Goal: Complete application form

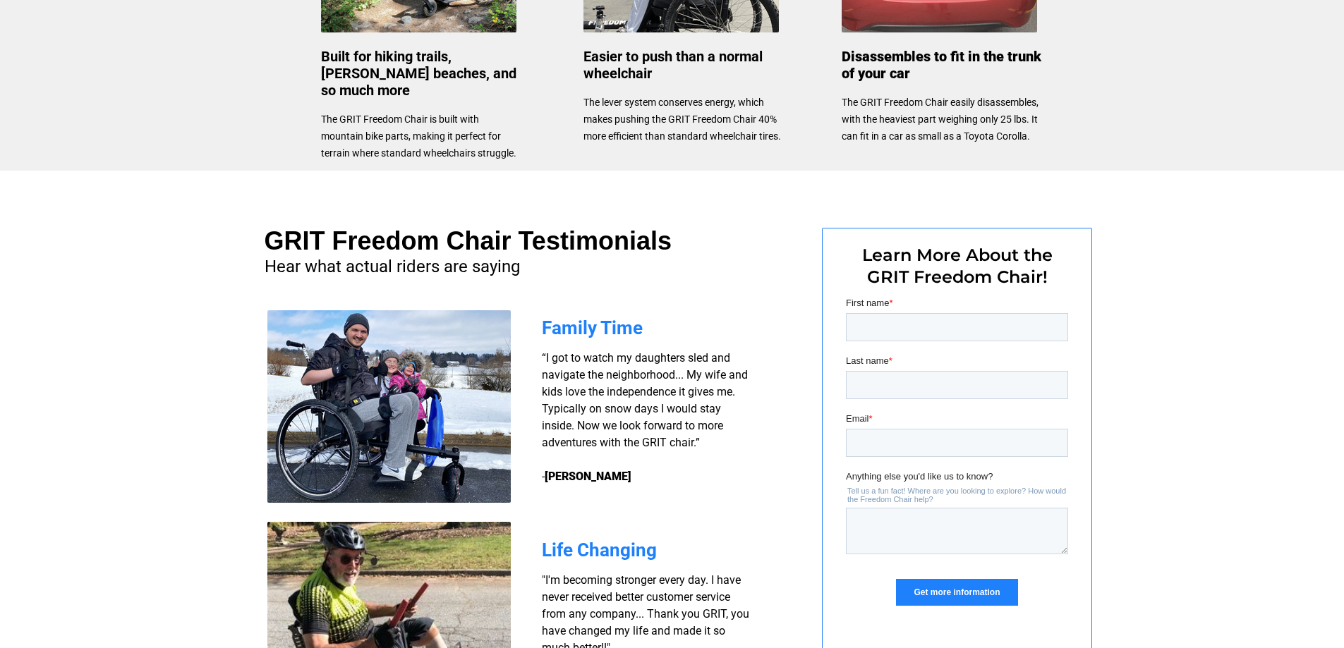
scroll to position [834, 0]
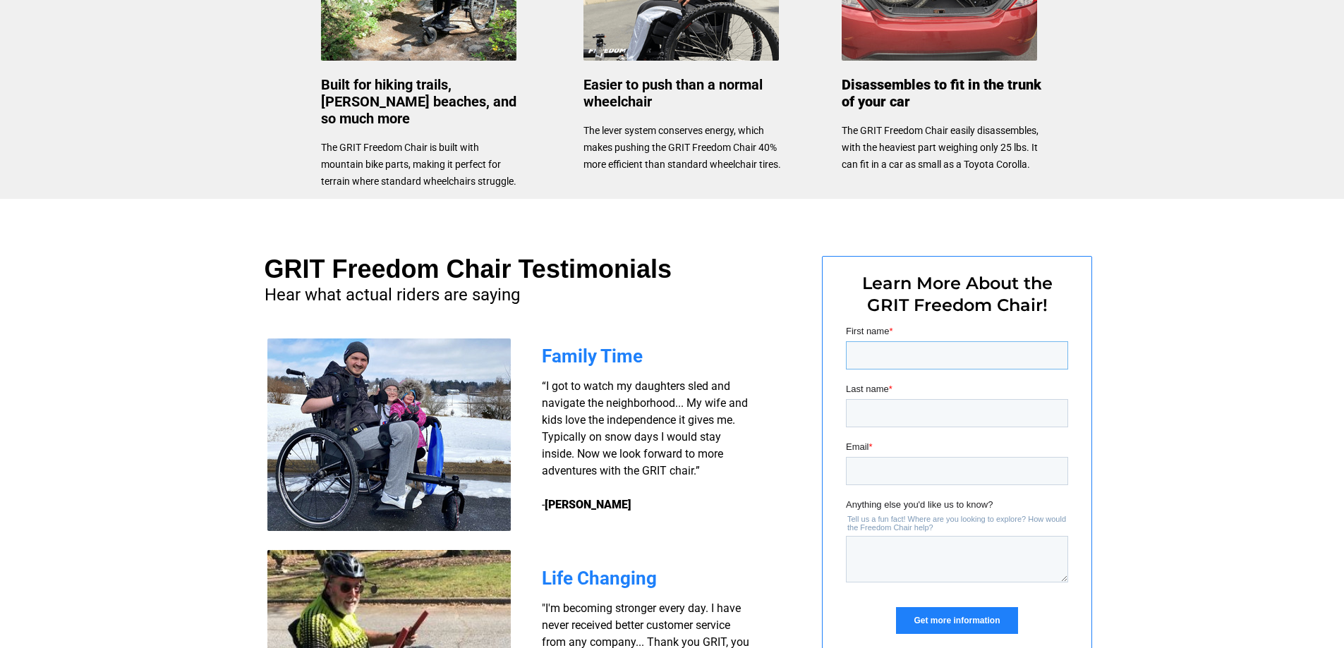
click at [887, 356] on input "First name *" at bounding box center [956, 355] width 222 height 28
type input "[PERSON_NAME]"
drag, startPoint x: 946, startPoint y: 470, endPoint x: 791, endPoint y: 485, distance: 155.8
click html "First name * Mary Last name * Bowman Email * noel@fidnet.com Anything else you'…"
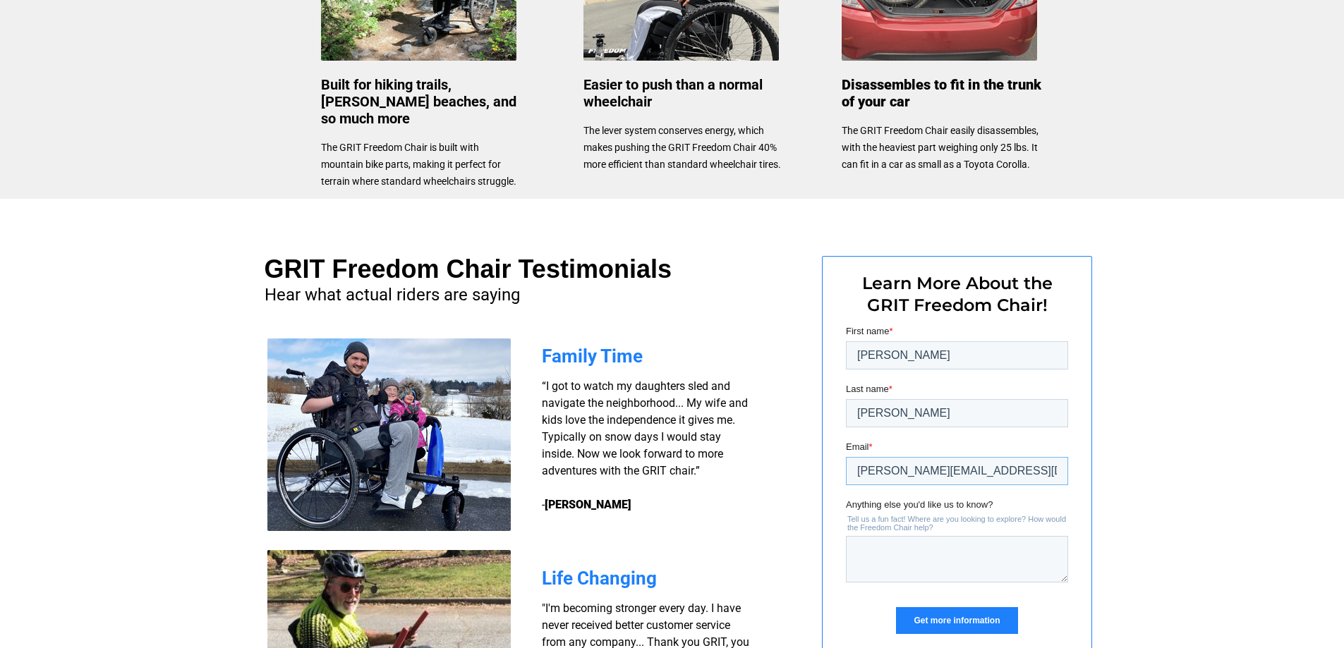
type input "sSissyBELLE1219@GMAIL.COM"
click at [861, 548] on textarea "Anything else you'd like us to know?" at bounding box center [956, 559] width 222 height 47
click at [859, 550] on textarea "Anything else you'd like us to know?" at bounding box center [956, 559] width 222 height 47
type textarea "M"
click at [982, 551] on textarea "my own native gardens.missouri" at bounding box center [956, 559] width 222 height 47
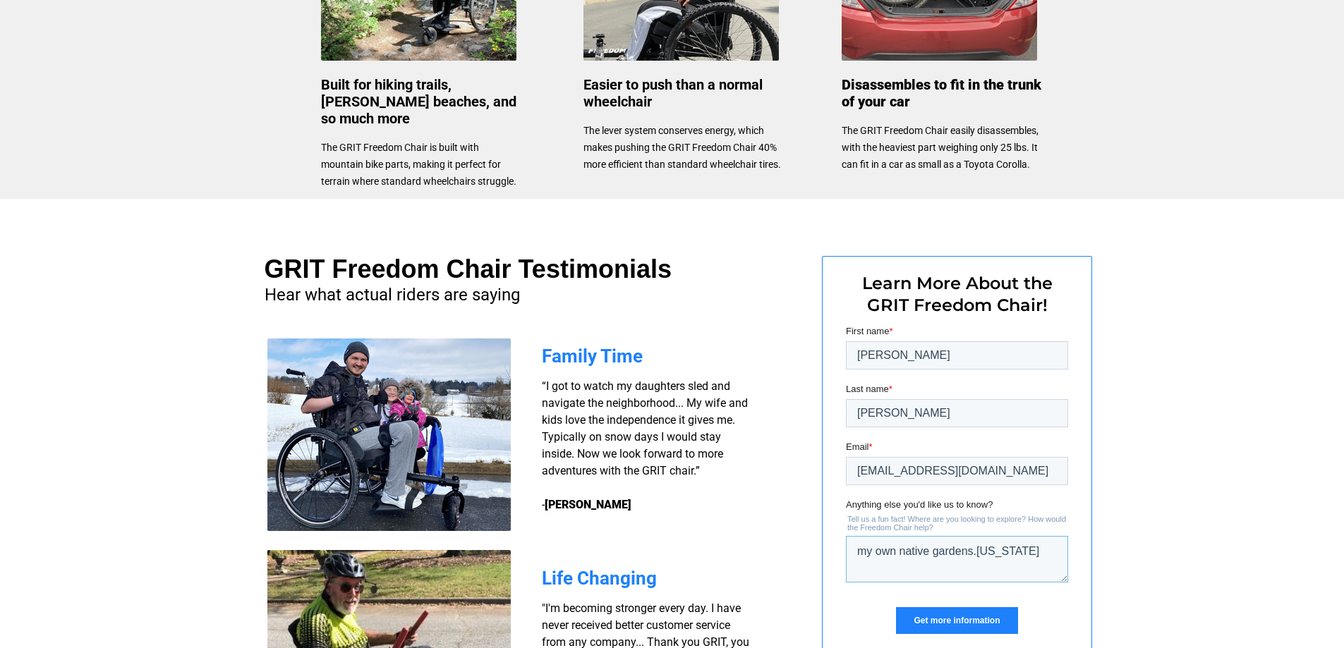
click at [1024, 547] on textarea "my own native gardens.Missouri" at bounding box center [956, 559] width 222 height 47
type textarea "my own native gardens.Missouriconservation areas plus national parks."
click at [978, 618] on input "Get more information" at bounding box center [955, 620] width 121 height 27
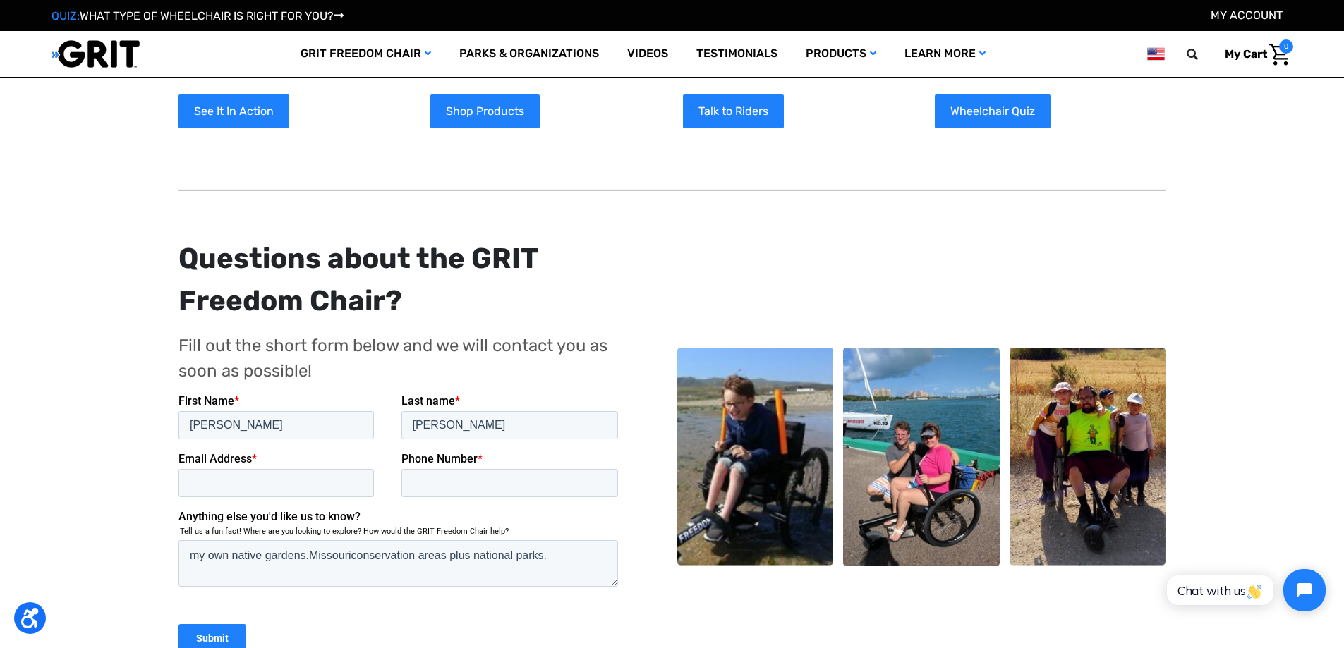
scroll to position [217, 0]
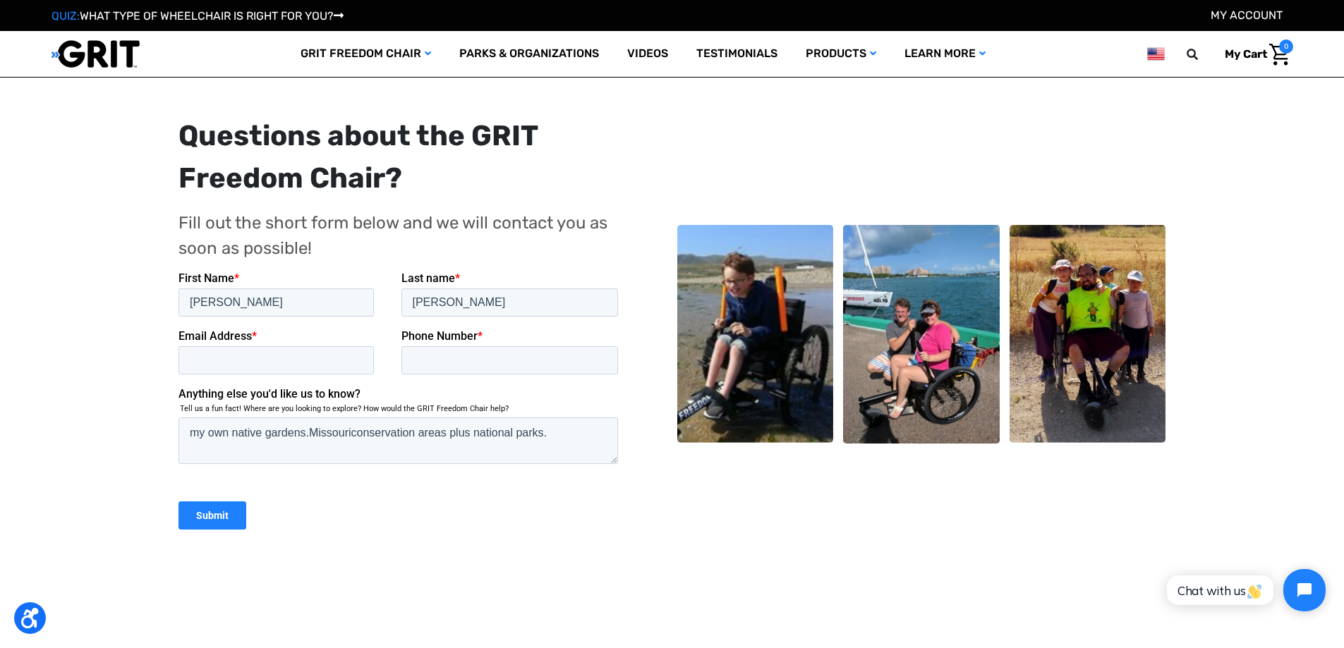
click at [1100, 353] on img at bounding box center [1087, 334] width 157 height 219
click at [946, 382] on img at bounding box center [921, 334] width 157 height 219
click at [427, 364] on input "Phone Number *" at bounding box center [509, 360] width 217 height 28
type input "5732374910"
type input "noel@fidnet.com"
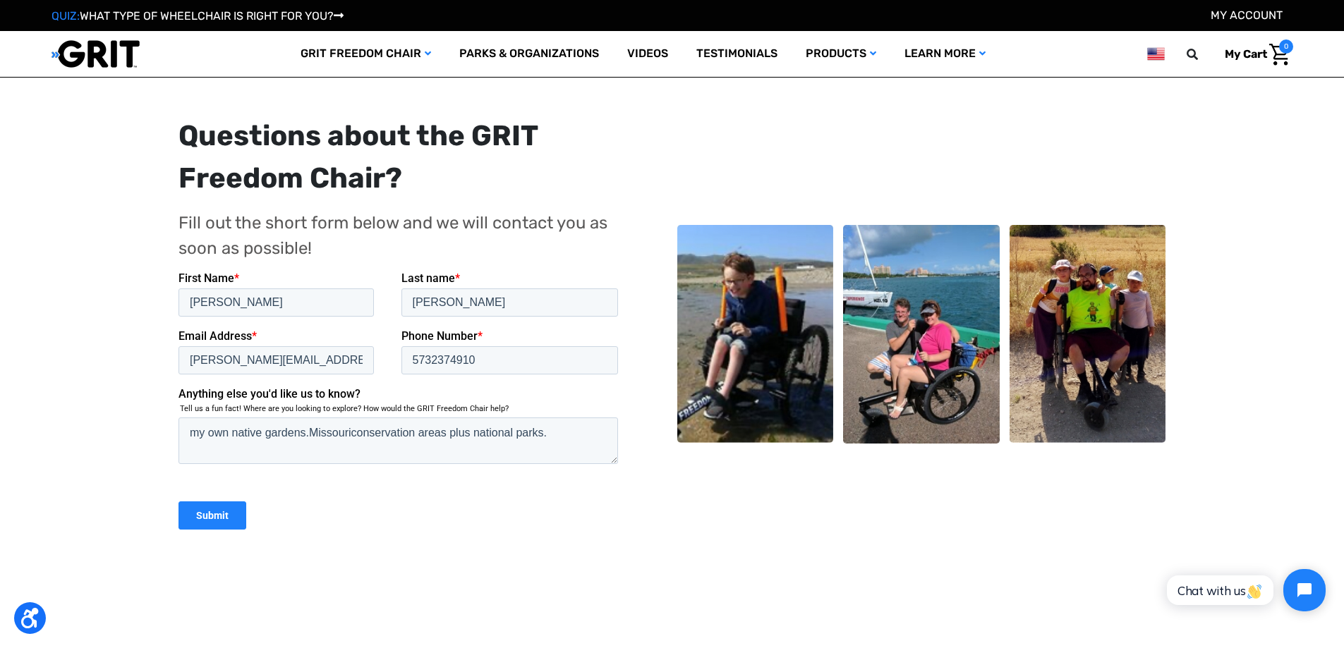
click at [207, 507] on input "Submit" at bounding box center [212, 515] width 68 height 28
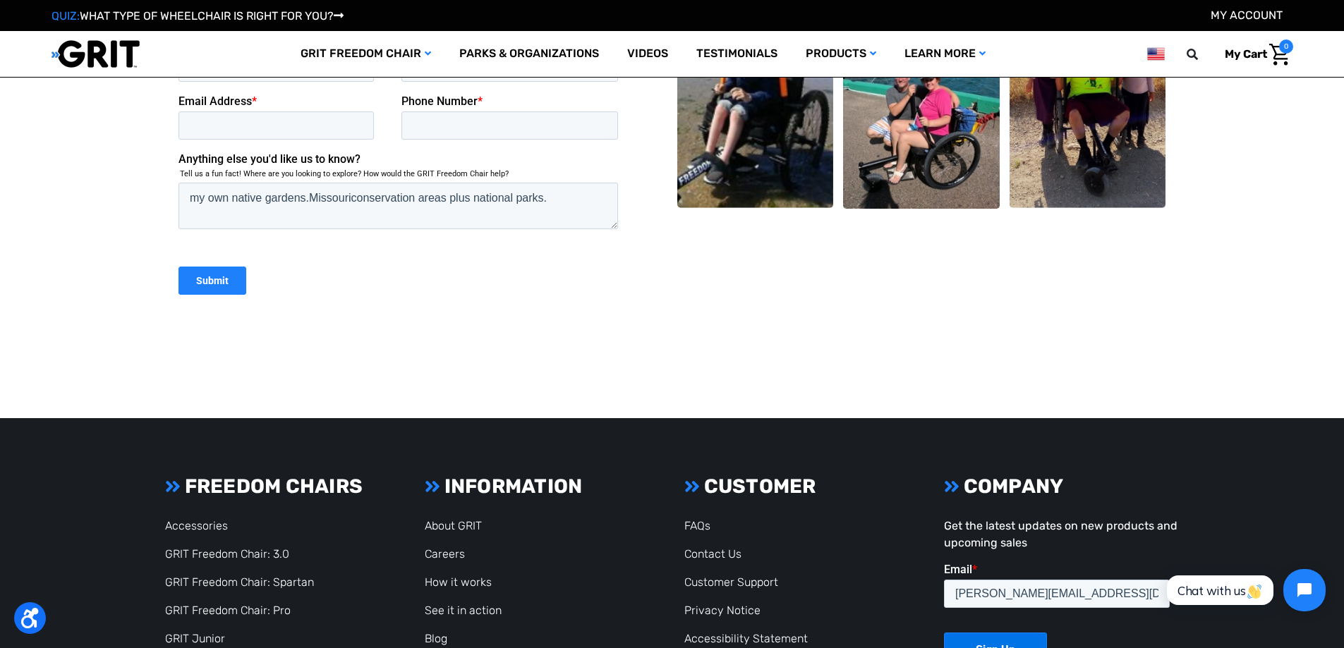
scroll to position [489, 0]
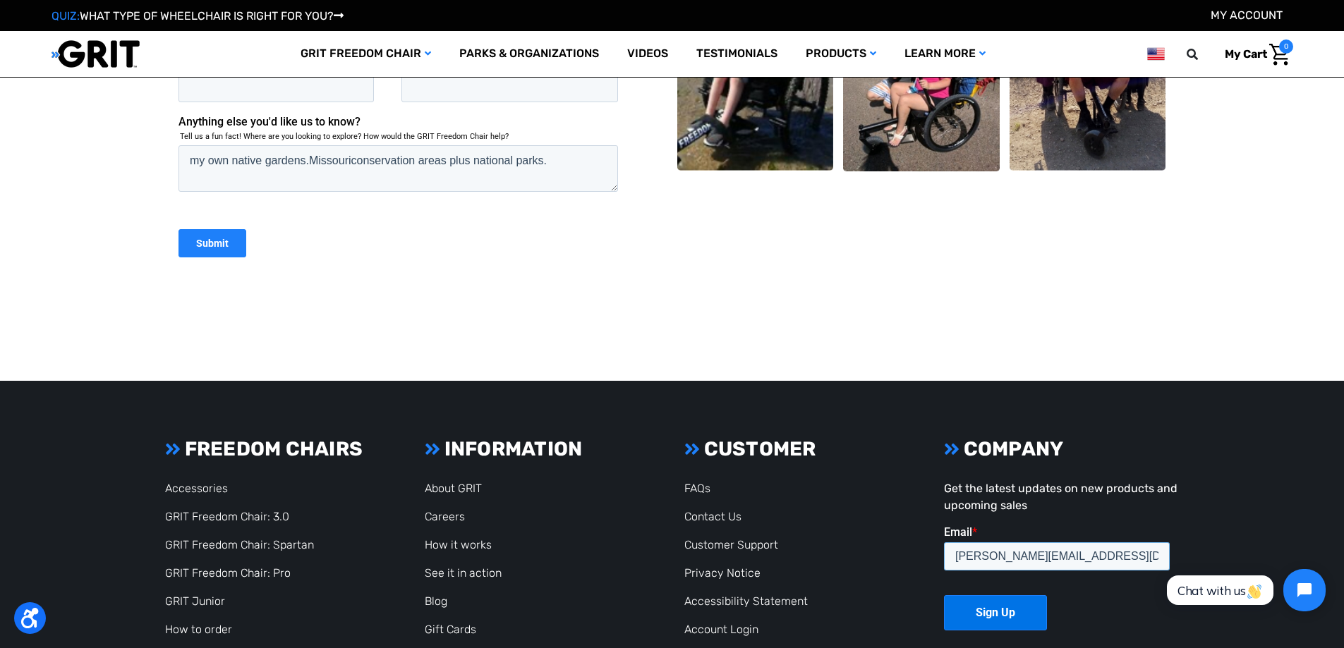
drag, startPoint x: 1047, startPoint y: 554, endPoint x: 892, endPoint y: 557, distance: 155.9
click html "Email * [PERSON_NAME][EMAIL_ADDRESS][DOMAIN_NAME] Sign Up"
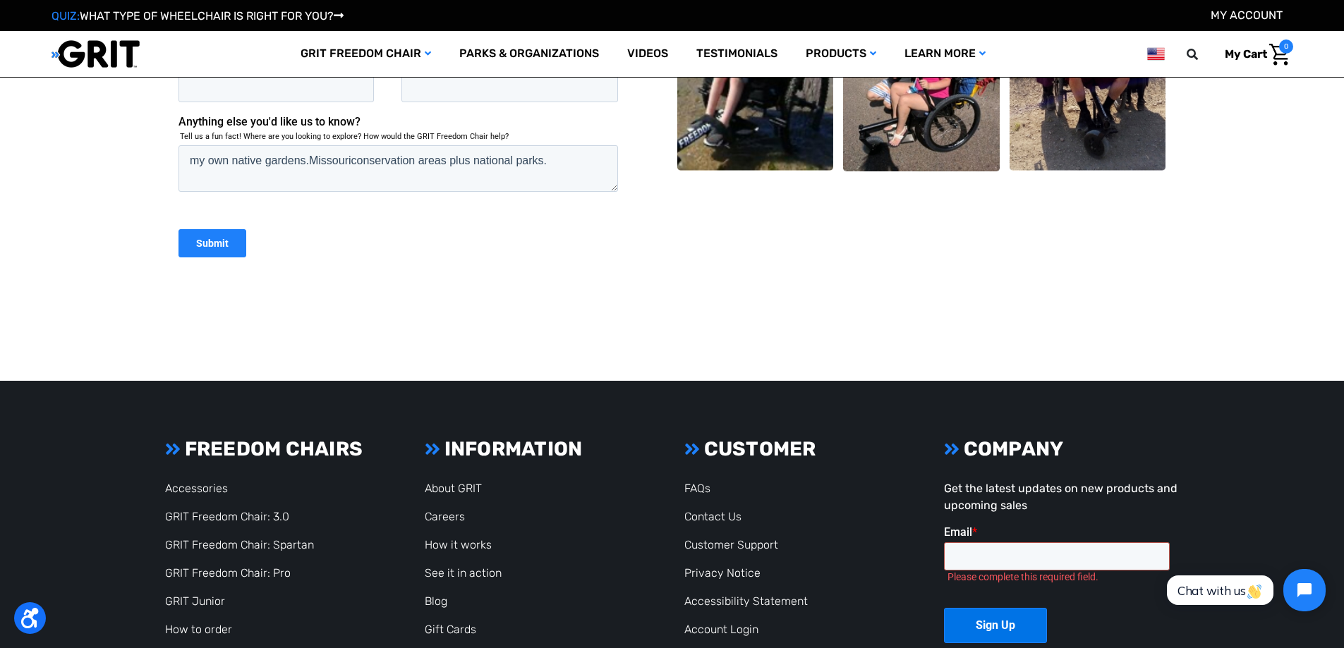
click at [950, 561] on input "Email *" at bounding box center [1057, 556] width 226 height 28
type input "sSissyBELLE1219@GMAIL.COM"
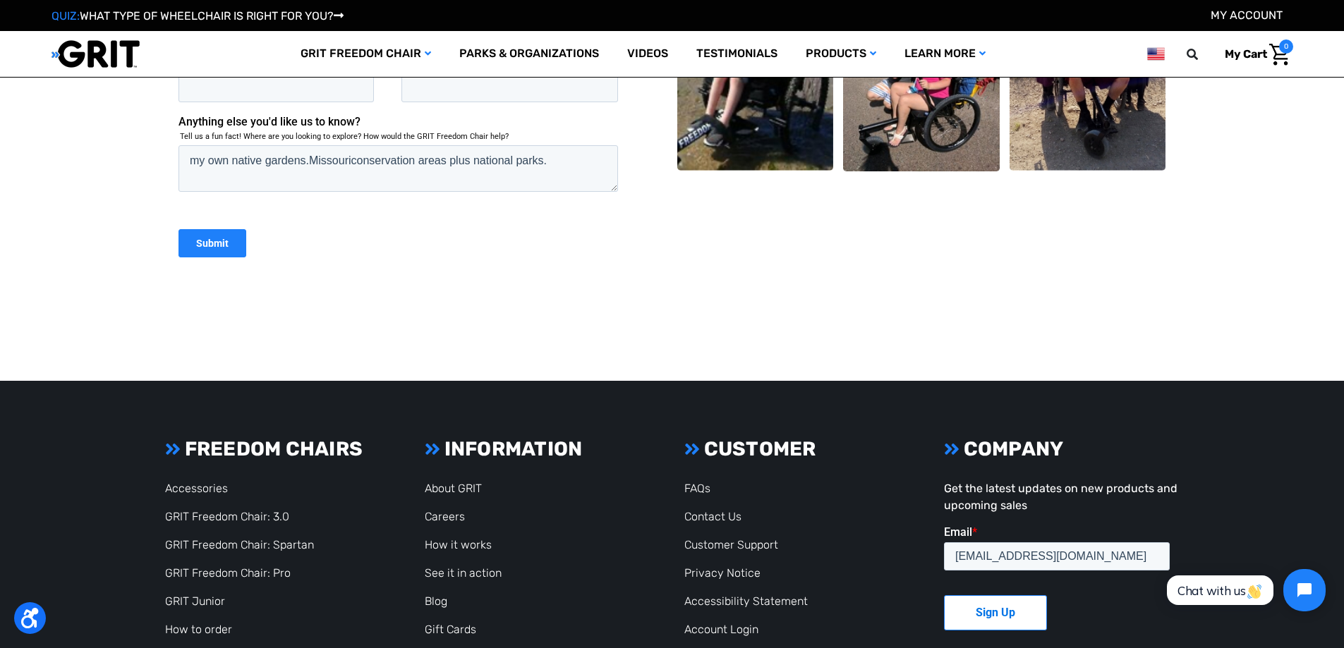
click at [1007, 609] on input "Sign Up" at bounding box center [995, 612] width 103 height 35
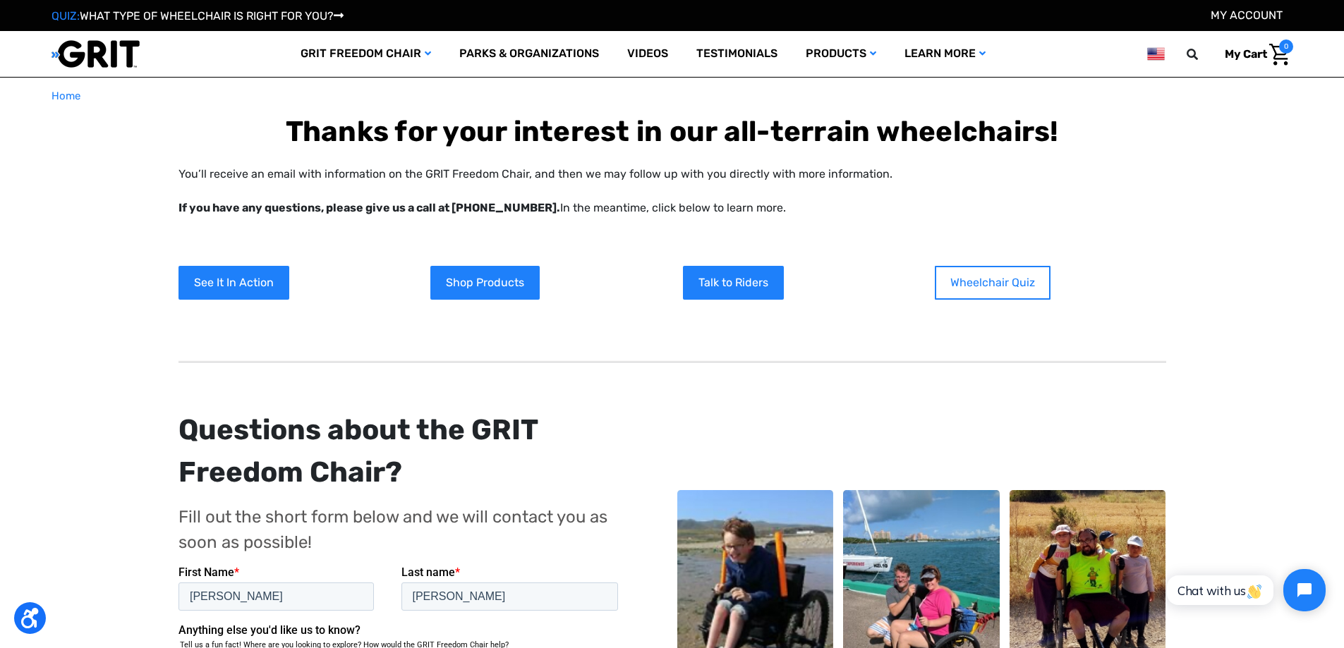
click at [1004, 276] on link "Wheelchair Quiz" at bounding box center [993, 283] width 116 height 34
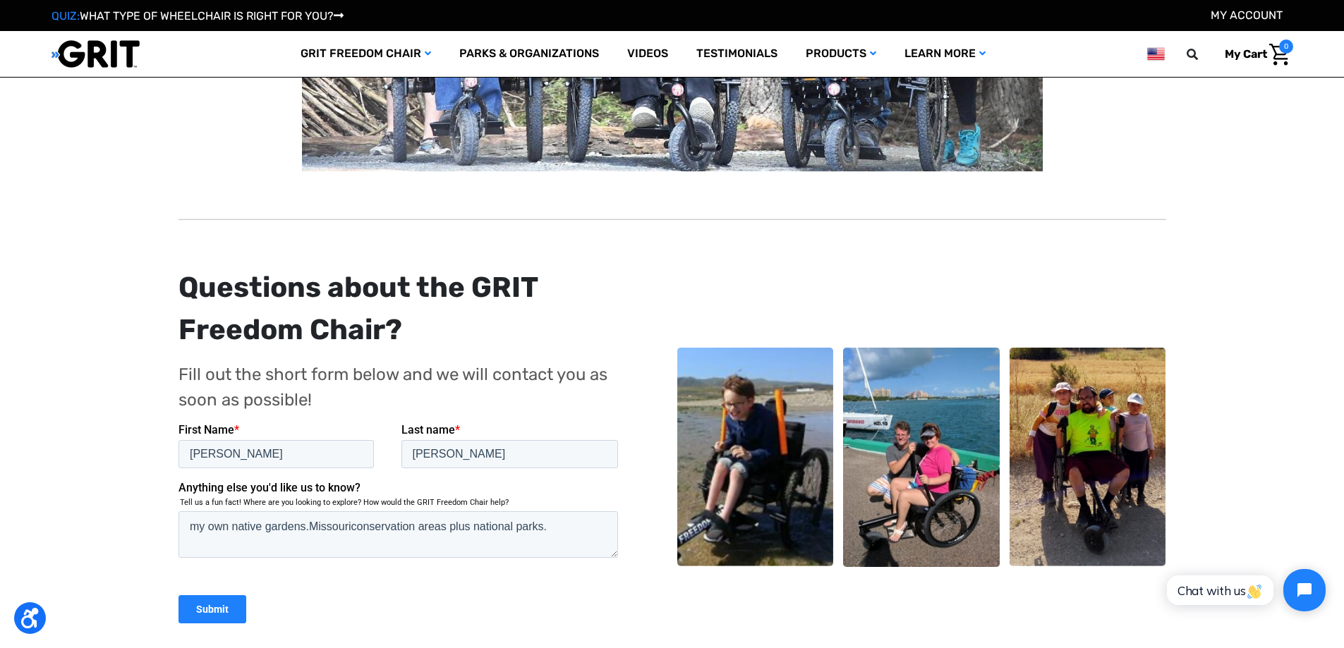
scroll to position [508, 0]
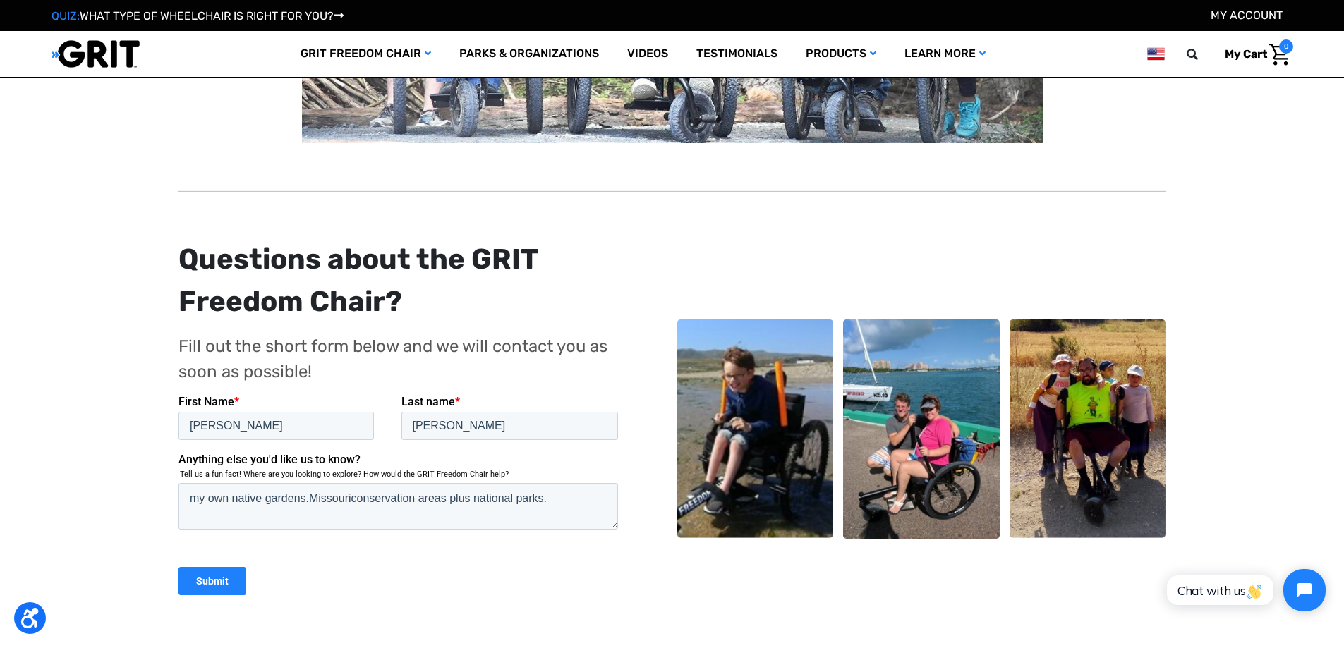
click at [229, 579] on input "Submit" at bounding box center [212, 581] width 68 height 28
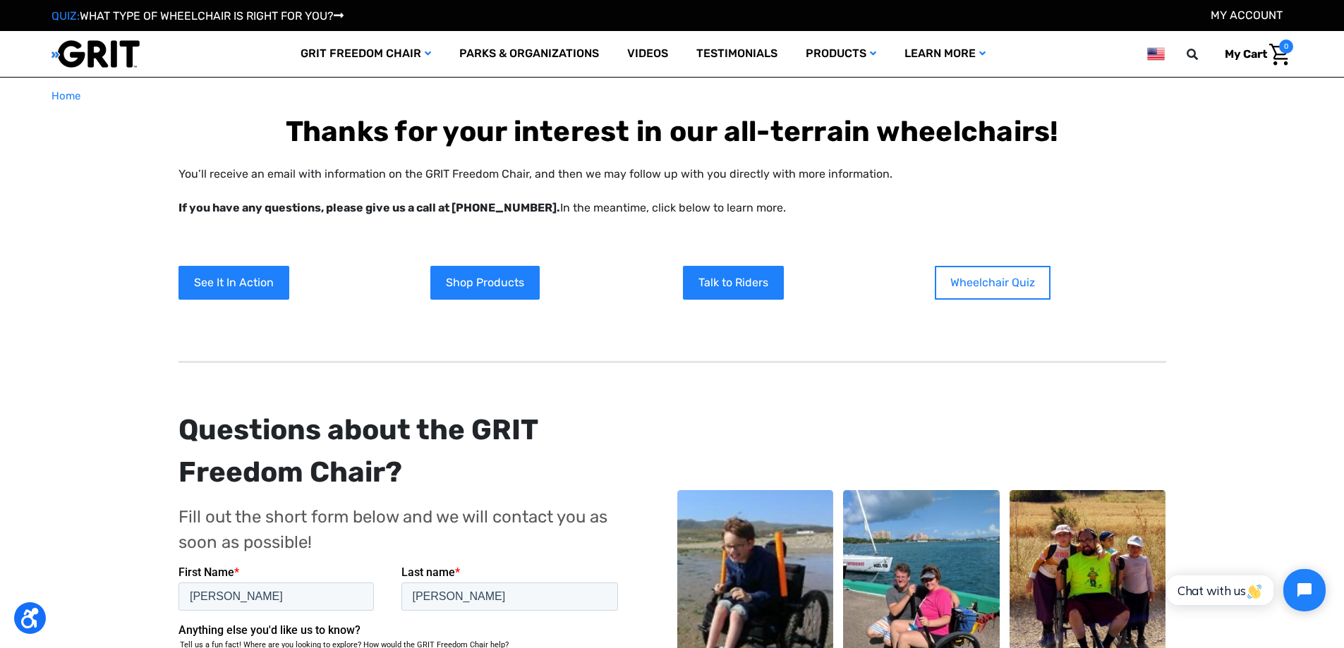
click at [990, 276] on link "Wheelchair Quiz" at bounding box center [993, 283] width 116 height 34
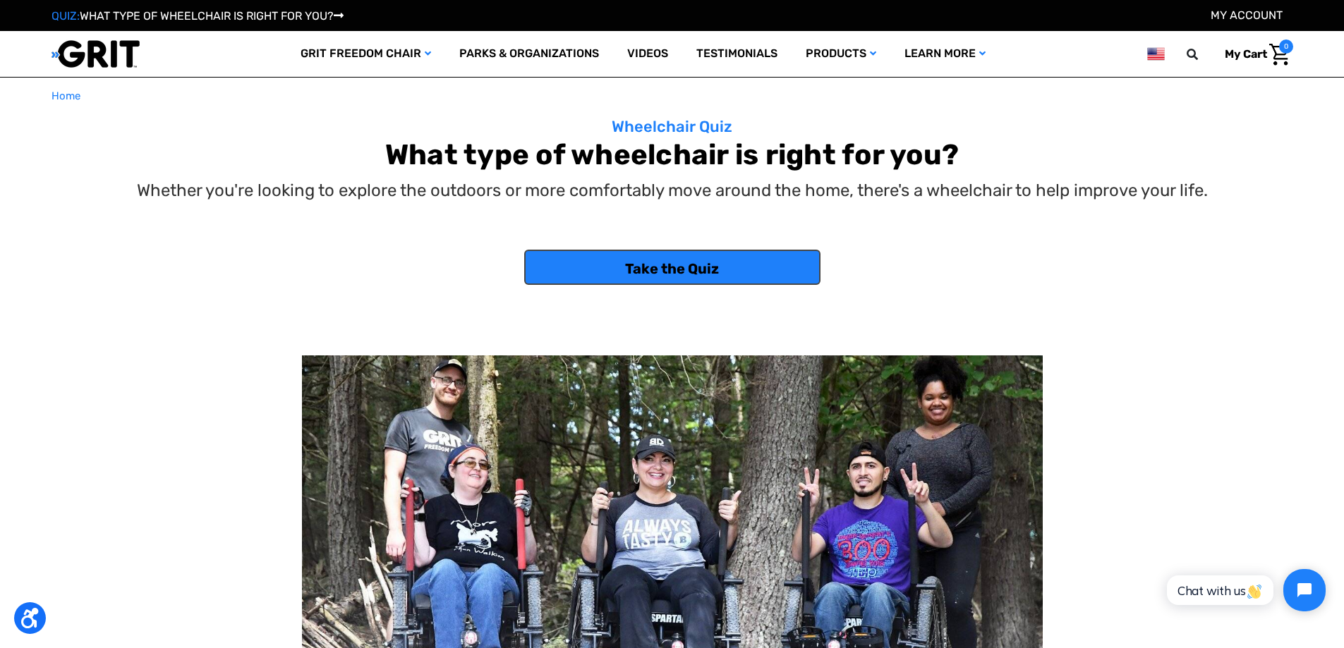
click at [731, 267] on link "Take the Quiz" at bounding box center [672, 267] width 296 height 35
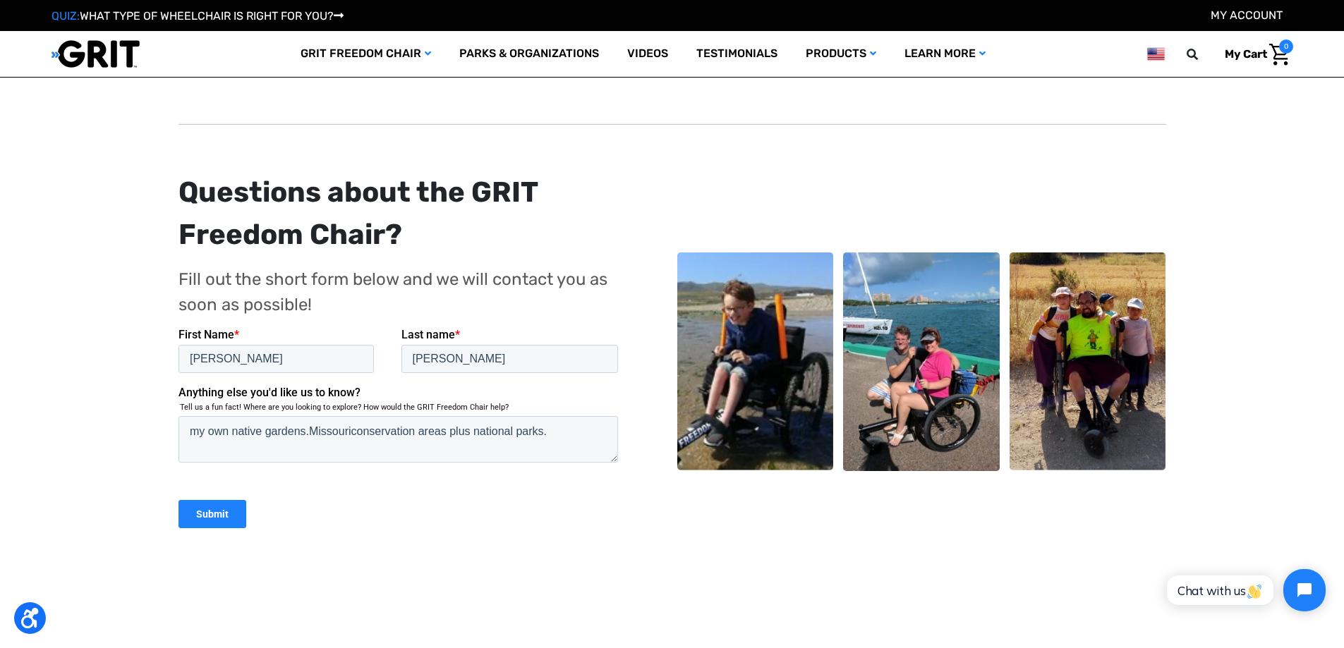
scroll to position [169, 0]
